Goal: Obtain resource: Download file/media

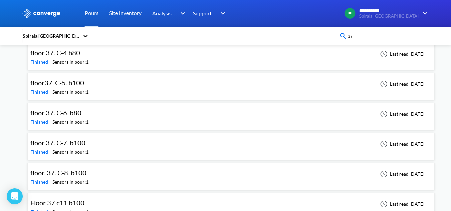
scroll to position [100, 0]
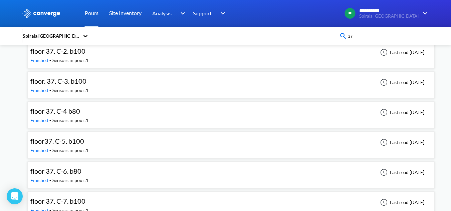
drag, startPoint x: 369, startPoint y: 35, endPoint x: 333, endPoint y: 35, distance: 35.7
click at [333, 35] on div "Spirala [GEOGRAPHIC_DATA] 37" at bounding box center [225, 35] width 407 height 15
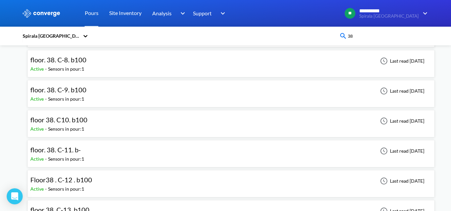
scroll to position [197, 0]
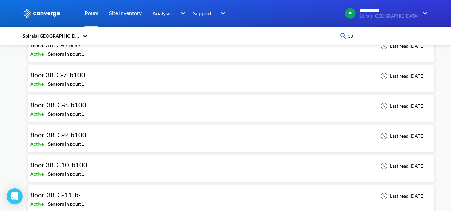
drag, startPoint x: 377, startPoint y: 36, endPoint x: 332, endPoint y: 38, distance: 44.8
click at [333, 38] on div "Spirala [GEOGRAPHIC_DATA] 38" at bounding box center [225, 35] width 407 height 15
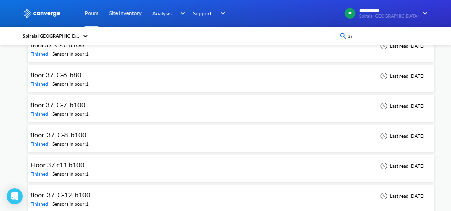
type input "37"
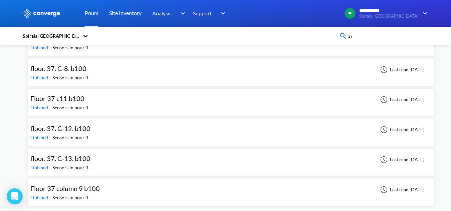
scroll to position [263, 0]
click at [127, 132] on div "floor. 37. C-12. b100 Finished - Sensors in pour: 1 Last read [DATE]" at bounding box center [230, 132] width 401 height 21
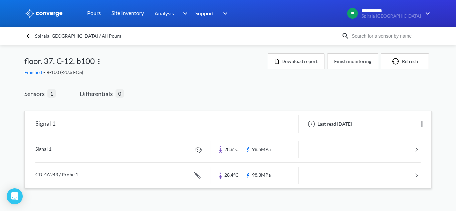
click at [136, 151] on link at bounding box center [227, 149] width 385 height 25
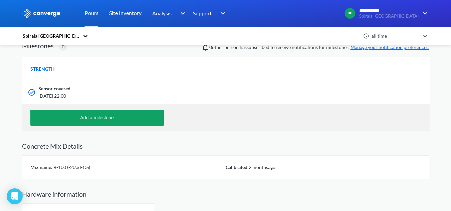
scroll to position [162, 0]
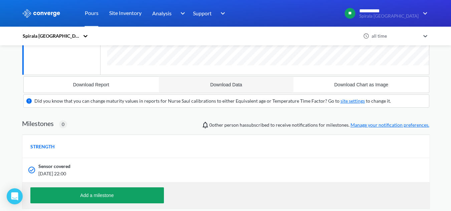
click at [220, 89] on button "Download Data" at bounding box center [226, 85] width 135 height 16
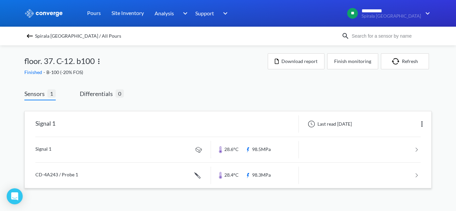
click at [60, 178] on link at bounding box center [227, 175] width 385 height 25
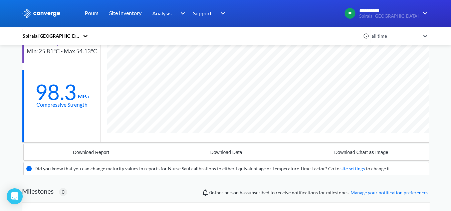
scroll to position [94, 0]
click at [228, 155] on div "Download Data" at bounding box center [226, 152] width 32 height 5
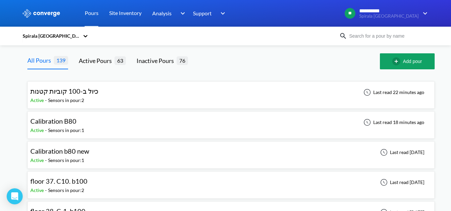
click at [392, 34] on input at bounding box center [387, 35] width 81 height 7
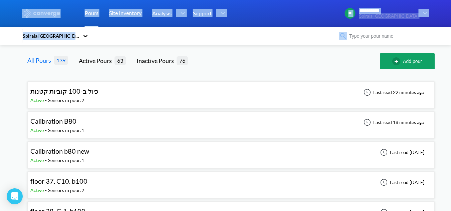
click at [451, 24] on html "**********" at bounding box center [225, 105] width 451 height 211
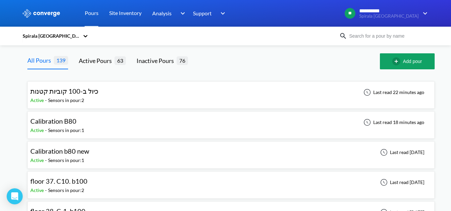
drag, startPoint x: 408, startPoint y: 35, endPoint x: 410, endPoint y: 40, distance: 5.3
click at [409, 38] on input at bounding box center [387, 35] width 81 height 7
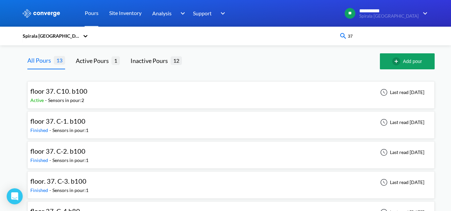
type input "37"
click at [204, 102] on div "floor 37. C10. b100 Active - Sensors in pour: 2 Last read [DATE]" at bounding box center [230, 94] width 401 height 21
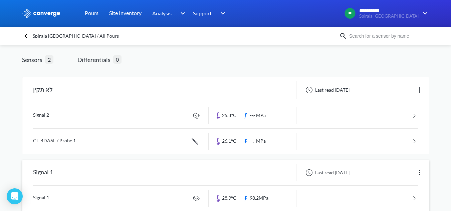
scroll to position [73, 0]
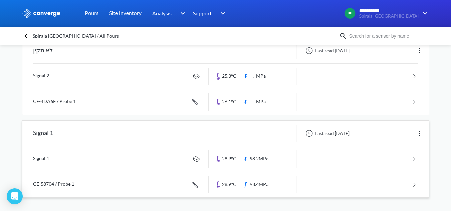
click at [157, 153] on link at bounding box center [225, 159] width 385 height 25
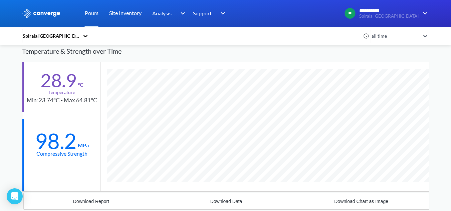
scroll to position [62, 0]
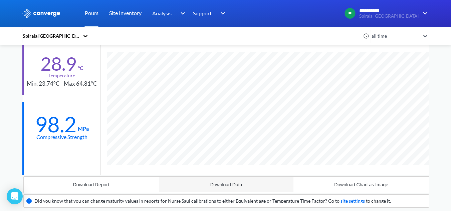
click at [244, 183] on button "Download Data" at bounding box center [226, 185] width 135 height 16
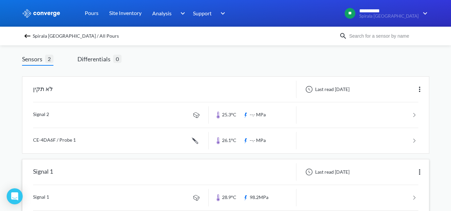
scroll to position [67, 0]
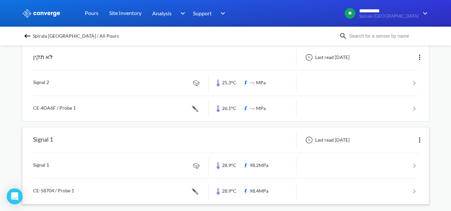
click at [81, 192] on link at bounding box center [225, 191] width 385 height 25
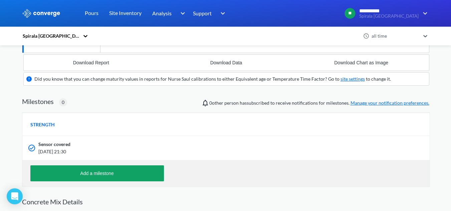
scroll to position [182, 0]
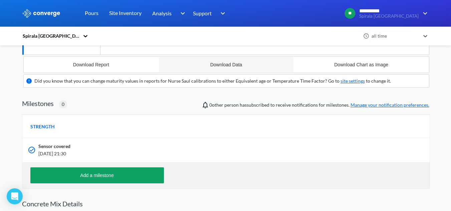
click at [231, 68] on button "Download Data" at bounding box center [226, 65] width 135 height 16
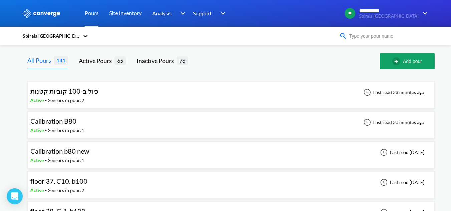
click at [364, 36] on input at bounding box center [387, 35] width 81 height 7
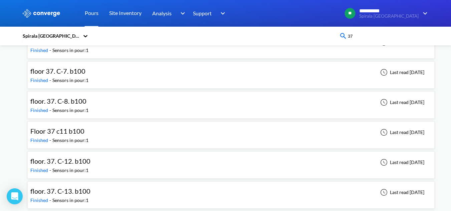
scroll to position [263, 0]
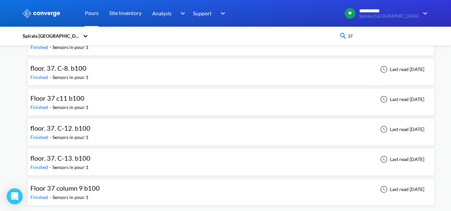
type input "37"
click at [103, 154] on div "floor. 37. C-13. b100 Finished - Sensors in pour: 1 Last read [DATE]" at bounding box center [230, 162] width 401 height 21
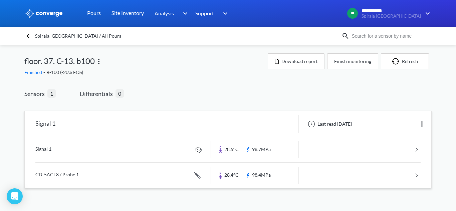
click at [152, 142] on link at bounding box center [227, 149] width 385 height 25
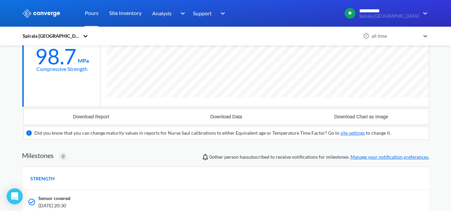
scroll to position [134, 0]
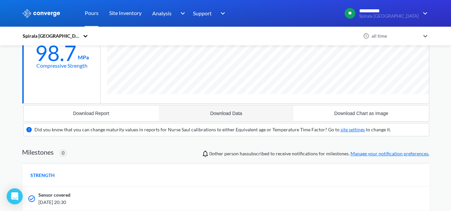
click at [225, 117] on button "Download Data" at bounding box center [226, 114] width 135 height 16
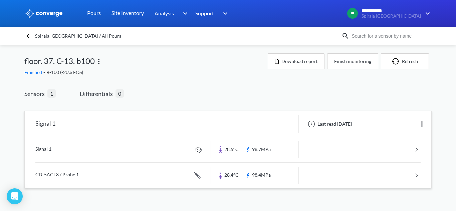
click at [84, 173] on link at bounding box center [227, 175] width 385 height 25
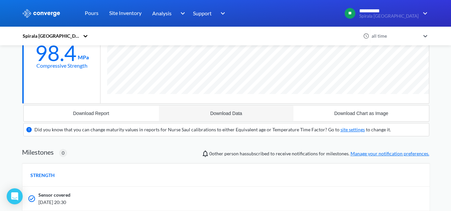
scroll to position [427, 407]
click at [227, 117] on button "Download Data" at bounding box center [226, 114] width 135 height 16
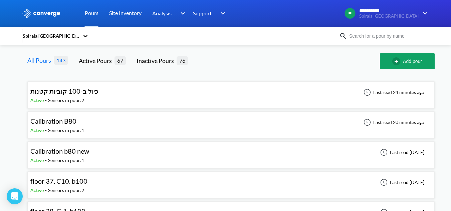
click at [359, 35] on input at bounding box center [387, 35] width 81 height 7
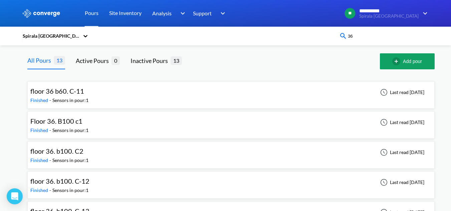
scroll to position [100, 0]
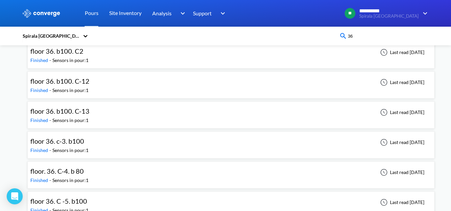
type input "36"
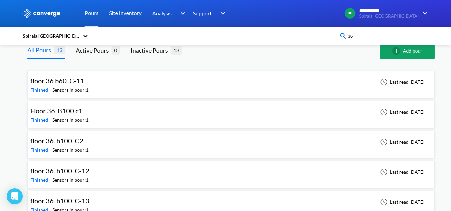
scroll to position [0, 0]
